Goal: Find contact information: Find contact information

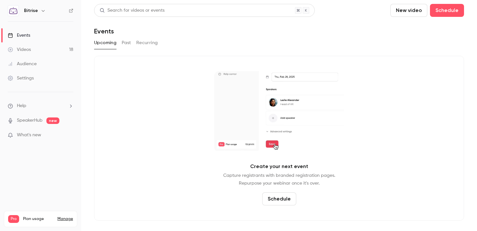
click at [31, 62] on div "Audience" at bounding box center [22, 64] width 29 height 6
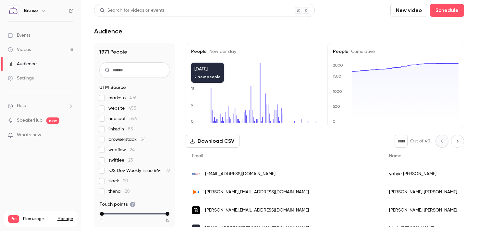
click at [277, 178] on div "[EMAIL_ADDRESS][DOMAIN_NAME]" at bounding box center [284, 174] width 197 height 18
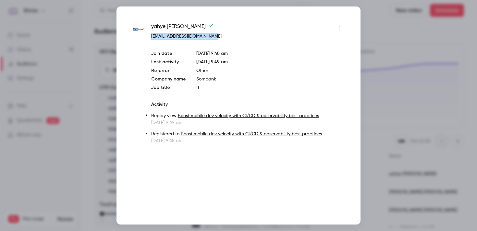
copy link "[EMAIL_ADDRESS][DOMAIN_NAME]"
drag, startPoint x: 217, startPoint y: 37, endPoint x: 152, endPoint y: 36, distance: 65.2
click at [152, 36] on p "[EMAIL_ADDRESS][DOMAIN_NAME]" at bounding box center [247, 36] width 193 height 7
click at [361, 116] on div at bounding box center [238, 115] width 477 height 231
